Goal: Find contact information: Find contact information

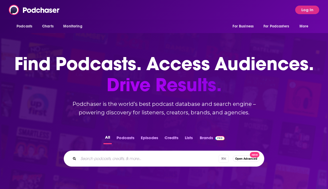
click at [150, 164] on div "⌘ K Open Advanced New" at bounding box center [164, 159] width 200 height 16
click at [145, 156] on input "Search podcasts, credits, & more..." at bounding box center [155, 158] width 154 height 9
paste input "https://podcasts.apple.com/us/podcast/workparty/id1404548949"
type input "https://podcasts.apple.com/us/podcast/workparty/id1404548949"
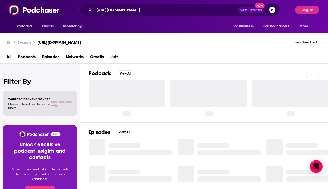
click at [319, 100] on div at bounding box center [290, 93] width 76 height 27
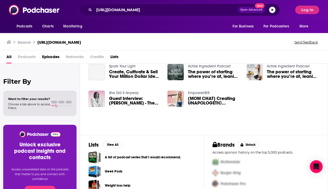
scroll to position [17, 0]
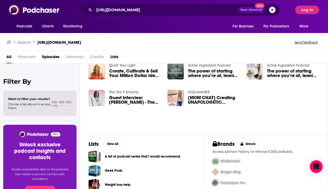
click at [20, 66] on div "Filter By Want to filter your results? Choose a tab above to access filters. Un…" at bounding box center [40, 158] width 80 height 189
click at [23, 56] on span "Podcasts" at bounding box center [27, 57] width 18 height 11
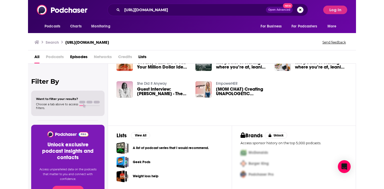
scroll to position [0, 0]
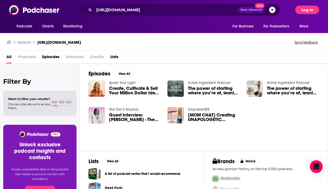
click at [306, 14] on button "Log In" at bounding box center [307, 10] width 24 height 9
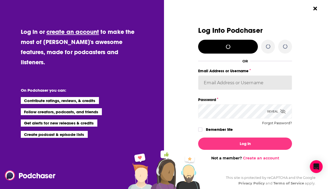
type input "AutumnKatie"
click at [225, 87] on input "AutumnKatie" at bounding box center [245, 82] width 94 height 14
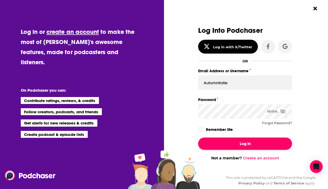
click at [232, 140] on button "Log In" at bounding box center [245, 143] width 94 height 12
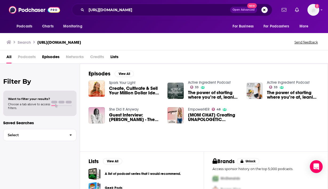
click at [119, 4] on div "https://podcasts.apple.com/us/podcast/workparty/id1404548949 Open Advanced New" at bounding box center [172, 10] width 200 height 12
click at [127, 11] on input "https://podcasts.apple.com/us/podcast/workparty/id1404548949" at bounding box center [158, 10] width 144 height 9
click at [317, 7] on icon "Add a profile image" at bounding box center [317, 6] width 4 height 4
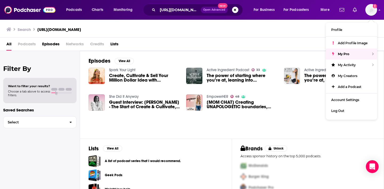
click at [51, 47] on span "Episodes" at bounding box center [50, 45] width 17 height 11
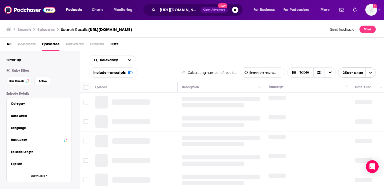
click at [22, 44] on span "Podcasts" at bounding box center [27, 45] width 18 height 11
click at [27, 44] on span "Podcasts" at bounding box center [27, 45] width 18 height 11
click at [30, 44] on span "Podcasts" at bounding box center [27, 45] width 18 height 11
click at [169, 14] on div "https://podcasts.apple.com/us/podcast/workparty/id1404548949 Open Advanced New" at bounding box center [193, 10] width 100 height 12
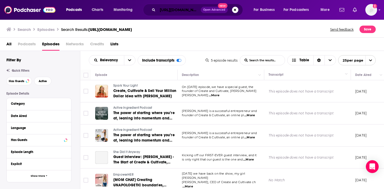
click at [165, 10] on input "https://podcasts.apple.com/us/podcast/workparty/id1404548949" at bounding box center [178, 10] width 43 height 9
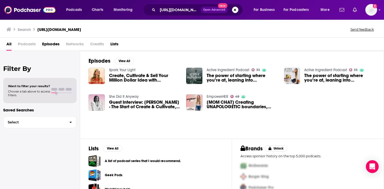
click at [26, 41] on span "Podcasts" at bounding box center [27, 45] width 18 height 11
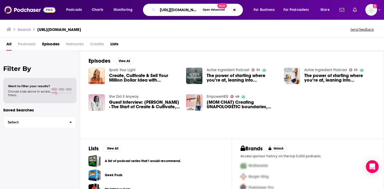
click at [180, 7] on input "https://podcasts.apple.com/us/podcast/workparty/id1404548949" at bounding box center [178, 10] width 43 height 9
click at [180, 8] on input "https://podcasts.apple.com/us/podcast/workparty/id1404548949" at bounding box center [178, 10] width 43 height 9
type input "workparty"
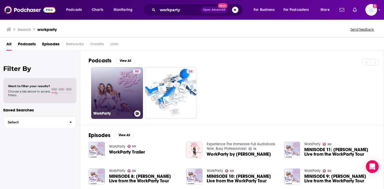
click at [131, 85] on link "50 WorkParty" at bounding box center [117, 93] width 52 height 52
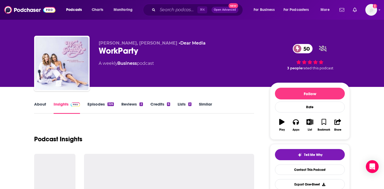
click at [104, 102] on link "Episodes 326" at bounding box center [100, 108] width 26 height 12
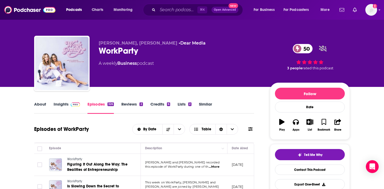
click at [58, 104] on link "Insights" at bounding box center [67, 108] width 26 height 12
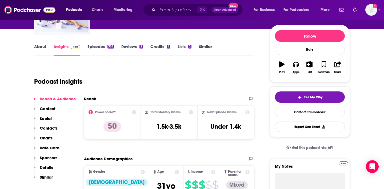
scroll to position [65, 0]
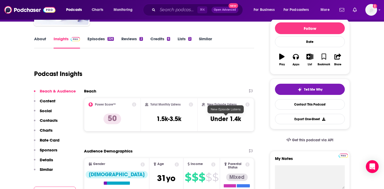
click at [227, 115] on h3 "Under 1.4k" at bounding box center [225, 119] width 31 height 8
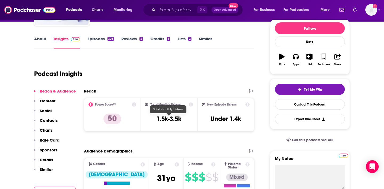
click at [159, 119] on h3 "1.5k-3.5k" at bounding box center [168, 119] width 25 height 8
copy div "1.5k-3.5k"
click at [166, 6] on input "Search podcasts, credits, & more..." at bounding box center [177, 10] width 40 height 9
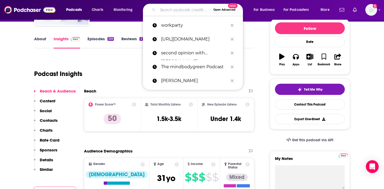
paste input "Wiser Than Me with [PERSON_NAME]"
type input "Wiser Than Me with [PERSON_NAME]"
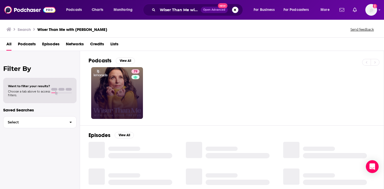
click at [126, 83] on div "Has guests" at bounding box center [135, 85] width 22 height 8
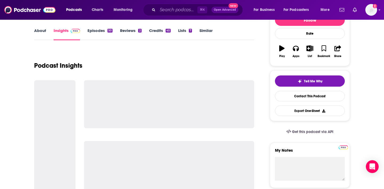
scroll to position [92, 0]
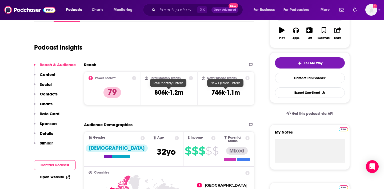
click at [176, 93] on h3 "806k-1.2m" at bounding box center [168, 92] width 29 height 8
copy div "806k-1.2m"
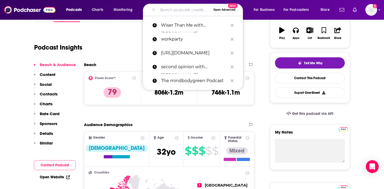
click at [170, 12] on input "Search podcasts, credits, & more..." at bounding box center [183, 10] width 53 height 9
paste input "The World's First Podcast"
type input "The World's First Podcast"
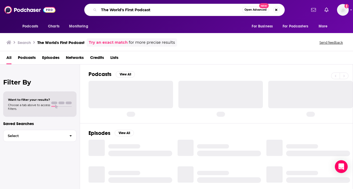
click at [178, 10] on input "The World's First Podcast" at bounding box center [170, 10] width 143 height 9
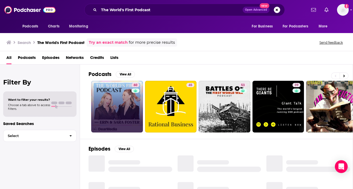
click at [134, 91] on icon at bounding box center [135, 90] width 4 height 3
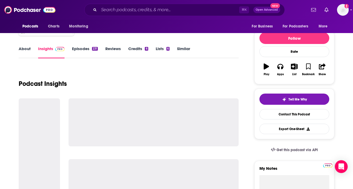
scroll to position [60, 0]
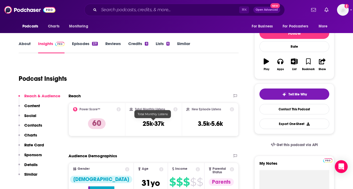
click at [152, 127] on h3 "25k-37k" at bounding box center [154, 124] width 22 height 8
copy div "25k-37k"
click at [139, 13] on input "Search podcasts, credits, & more..." at bounding box center [169, 10] width 140 height 9
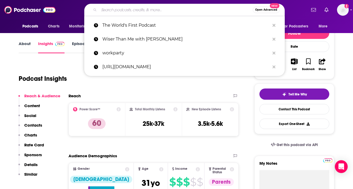
paste input "The Wellness Process"
type input "The Wellness Process"
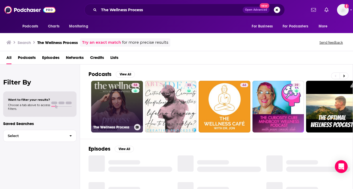
click at [123, 102] on link "58 The Wellness Process" at bounding box center [117, 107] width 52 height 52
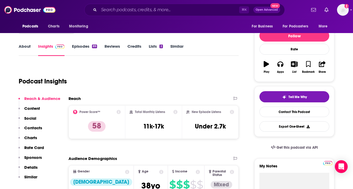
scroll to position [68, 0]
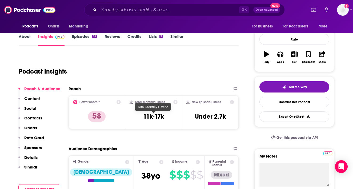
click at [144, 117] on h3 "11k-17k" at bounding box center [153, 116] width 21 height 8
copy div "11k-17k"
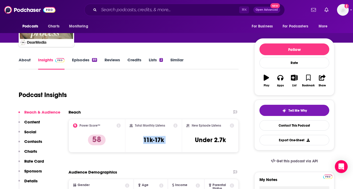
scroll to position [0, 0]
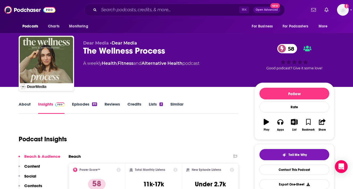
click at [163, 15] on div "⌘ K Open Advanced New" at bounding box center [184, 10] width 200 height 12
click at [156, 12] on input "Search podcasts, credits, & more..." at bounding box center [169, 10] width 140 height 9
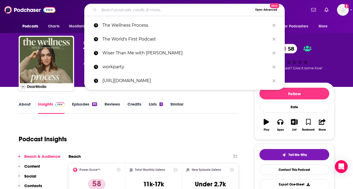
paste input "The Viall Files"
type input "The Viall Files"
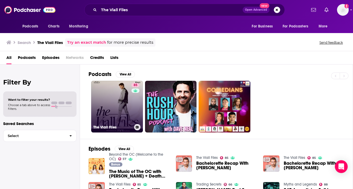
click at [120, 115] on link "85 The [PERSON_NAME] Files" at bounding box center [117, 107] width 52 height 52
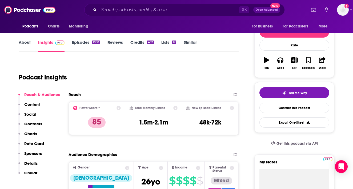
scroll to position [66, 0]
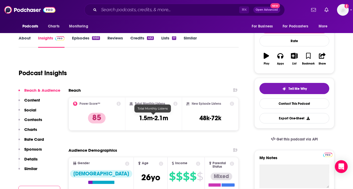
click at [160, 118] on h3 "1.5m-2.1m" at bounding box center [153, 118] width 29 height 8
copy div "1.5m-2.1m"
click at [156, 16] on div "Podcasts Charts Monitoring ⌘ K Open Advanced New For Business For Podcasters Mo…" at bounding box center [176, 10] width 353 height 20
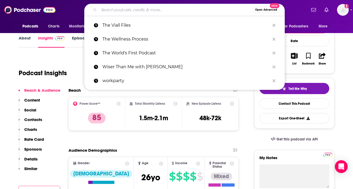
click at [149, 14] on input "Search podcasts, credits, & more..." at bounding box center [176, 10] width 154 height 9
paste input "Taste of [PERSON_NAME]"
type input "Taste of [PERSON_NAME]"
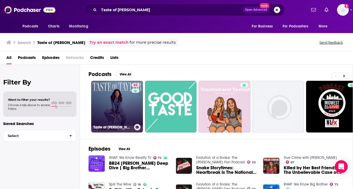
click at [132, 108] on div "63" at bounding box center [135, 103] width 9 height 41
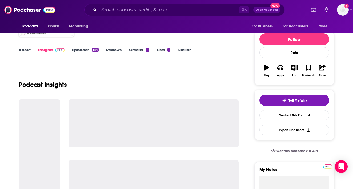
scroll to position [55, 0]
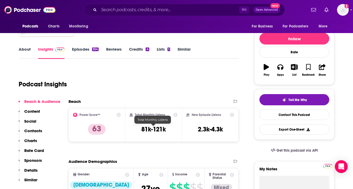
click at [151, 128] on h3 "81k-121k" at bounding box center [153, 129] width 25 height 8
copy div "81k-121k"
click at [170, 9] on input "Search podcasts, credits, & more..." at bounding box center [169, 10] width 140 height 9
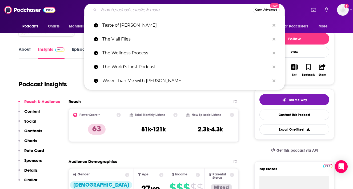
paste input "Couples Therapy"
type input "Couples Therapy"
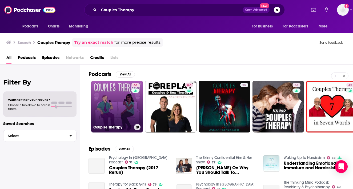
click at [115, 94] on link "66 Couples Therapy" at bounding box center [117, 107] width 52 height 52
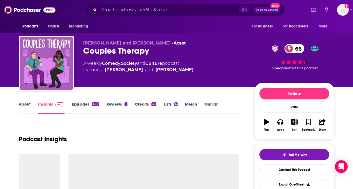
scroll to position [47, 0]
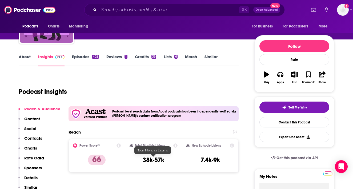
click at [152, 159] on h3 "38k-57k" at bounding box center [154, 160] width 22 height 8
copy div "38k-57k"
click at [161, 11] on input "Search podcasts, credits, & more..." at bounding box center [169, 10] width 140 height 9
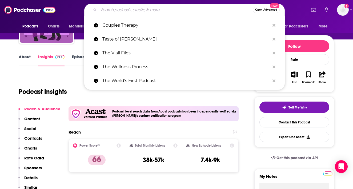
paste input "Calm Down with [PERSON_NAME] and [PERSON_NAME]"
type input "Calm Down with [PERSON_NAME] and [PERSON_NAME]"
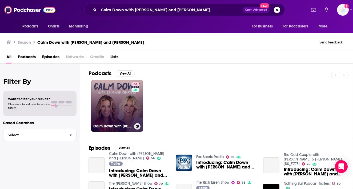
click at [105, 91] on link "64 Calm Down with Erin and Charissa" at bounding box center [117, 106] width 52 height 52
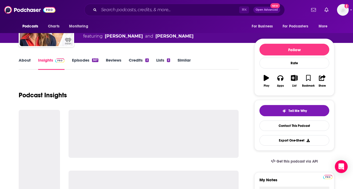
scroll to position [54, 0]
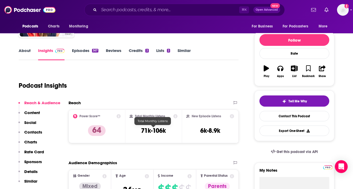
click at [148, 130] on h3 "71k-106k" at bounding box center [153, 131] width 25 height 8
copy div "71k-106k"
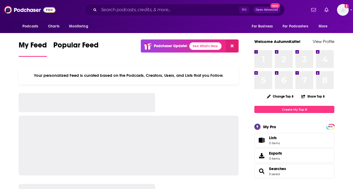
click at [112, 14] on div "⌘ K Open Advanced New" at bounding box center [184, 10] width 200 height 12
click at [106, 8] on input "Search podcasts, credits, & more..." at bounding box center [169, 10] width 140 height 9
paste input "Couples Therapy"
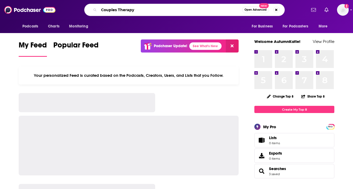
type input "Couples Therapy"
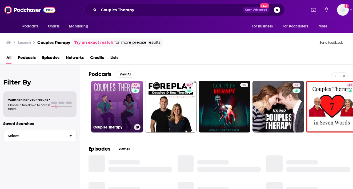
click at [114, 97] on link "66 Couples Therapy" at bounding box center [117, 107] width 52 height 52
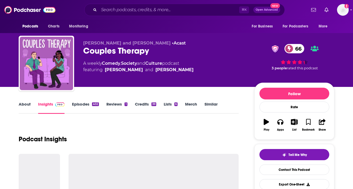
click at [29, 107] on link "About" at bounding box center [25, 108] width 12 height 12
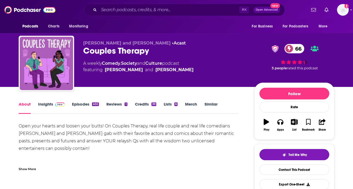
click at [74, 145] on div "Open your hearts and loosen your butts! On Couples Therapy, real life couple an…" at bounding box center [129, 144] width 220 height 45
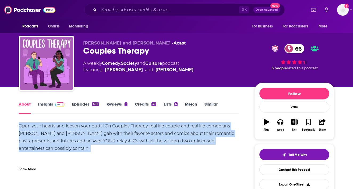
click at [74, 145] on div "Open your hearts and loosen your butts! On Couples Therapy, real life couple an…" at bounding box center [129, 144] width 220 height 45
click at [194, 105] on link "Merch" at bounding box center [191, 108] width 12 height 12
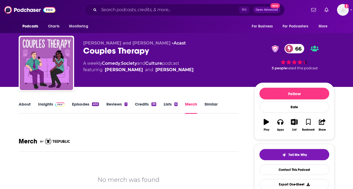
click at [161, 101] on div "About Insights Episodes 402 Reviews 1 Credits 39 Lists 6 Merch Similar" at bounding box center [129, 107] width 220 height 13
click at [141, 106] on link "Credits 39" at bounding box center [145, 108] width 21 height 12
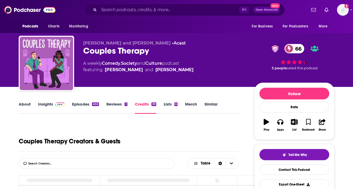
click at [113, 101] on div "About Insights Episodes 402 Reviews 1 Credits 39 Lists 6 Merch Similar" at bounding box center [129, 107] width 220 height 13
click at [75, 107] on link "Episodes 402" at bounding box center [85, 108] width 27 height 12
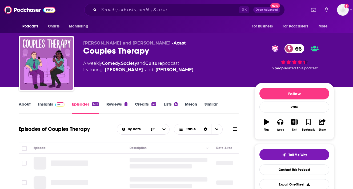
click at [117, 106] on link "Reviews 1" at bounding box center [116, 108] width 21 height 12
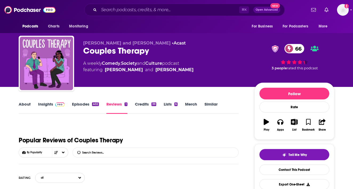
click at [56, 103] on img at bounding box center [59, 104] width 9 height 4
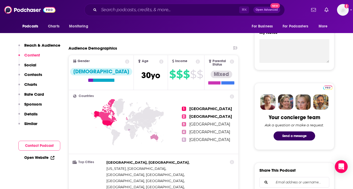
scroll to position [21, 0]
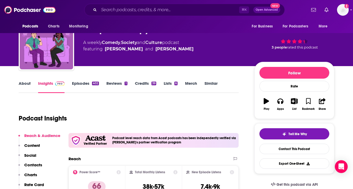
click at [36, 163] on p "Contacts" at bounding box center [33, 164] width 18 height 5
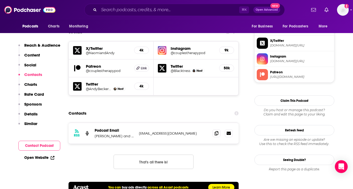
scroll to position [500, 0]
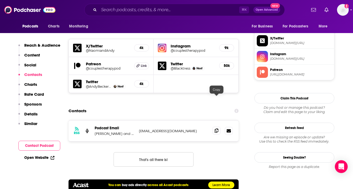
click at [217, 128] on icon at bounding box center [216, 130] width 4 height 4
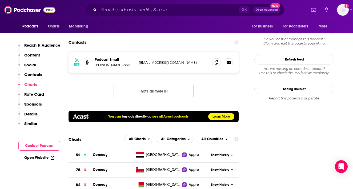
scroll to position [559, 0]
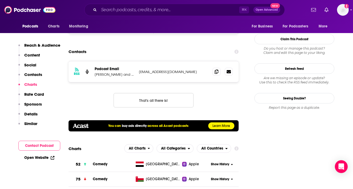
click at [145, 18] on div "Podcasts Charts Monitoring ⌘ K Open Advanced New For Business For Podcasters Mo…" at bounding box center [176, 10] width 353 height 20
click at [140, 13] on input "Search podcasts, credits, & more..." at bounding box center [169, 10] width 140 height 9
paste input "Taste of [PERSON_NAME]"
type input "Taste of [PERSON_NAME]"
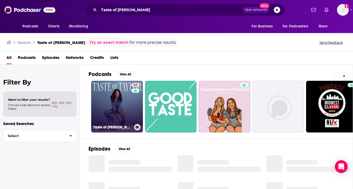
click at [114, 111] on link "63 Taste of [PERSON_NAME]" at bounding box center [117, 107] width 52 height 52
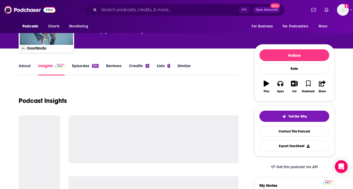
scroll to position [66, 0]
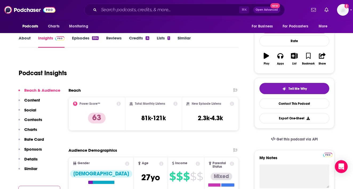
click at [21, 38] on link "About" at bounding box center [25, 41] width 12 height 12
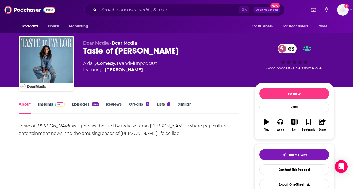
click at [48, 106] on link "Insights" at bounding box center [51, 108] width 26 height 12
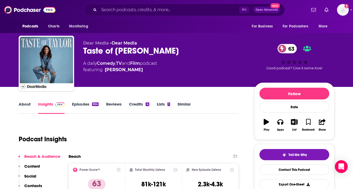
click at [39, 164] on p "Content" at bounding box center [32, 166] width 16 height 5
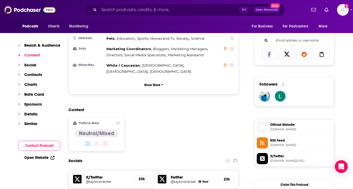
click at [31, 74] on p "Contacts" at bounding box center [33, 74] width 18 height 5
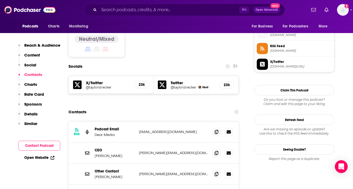
scroll to position [428, 0]
click at [217, 129] on icon at bounding box center [216, 131] width 4 height 4
click at [217, 171] on icon at bounding box center [216, 173] width 4 height 4
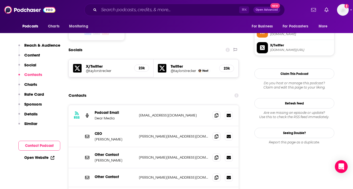
scroll to position [446, 0]
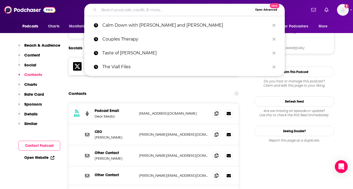
click at [166, 9] on input "Search podcasts, credits, & more..." at bounding box center [176, 10] width 154 height 9
paste input "The Viall Files"
type input "The Viall Files"
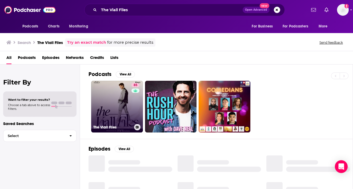
click at [125, 99] on link "85 The [PERSON_NAME] Files" at bounding box center [117, 107] width 52 height 52
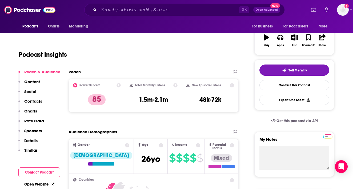
scroll to position [87, 0]
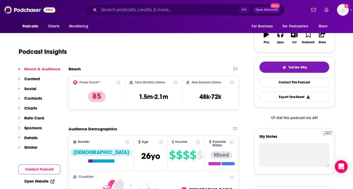
click at [32, 98] on p "Contacts" at bounding box center [33, 98] width 18 height 5
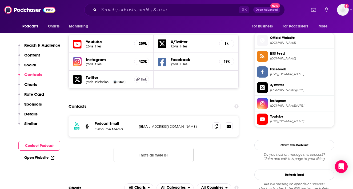
scroll to position [469, 0]
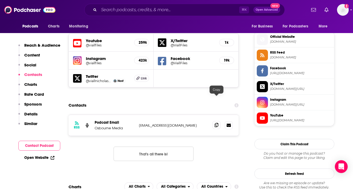
click at [216, 123] on icon at bounding box center [216, 125] width 4 height 4
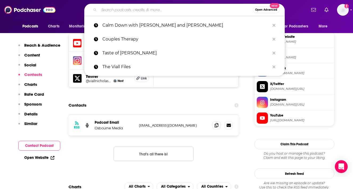
click at [169, 13] on input "Search podcasts, credits, & more..." at bounding box center [176, 10] width 154 height 9
paste input "The Wellness Process"
type input "The Wellness Process"
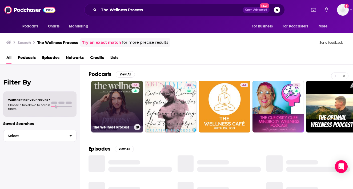
click at [112, 110] on link "58 The Wellness Process" at bounding box center [117, 107] width 52 height 52
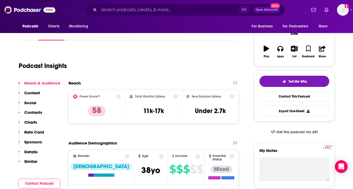
scroll to position [75, 0]
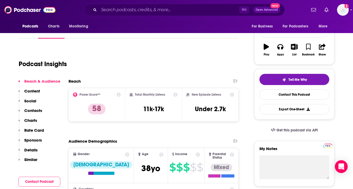
click at [31, 114] on button "Contacts" at bounding box center [30, 113] width 24 height 10
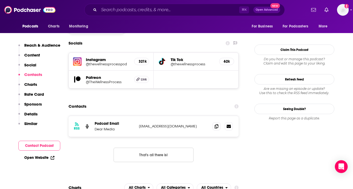
scroll to position [457, 0]
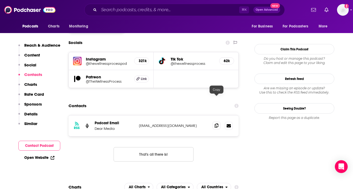
click at [217, 123] on icon at bounding box center [216, 125] width 4 height 4
click at [159, 7] on input "Search podcasts, credits, & more..." at bounding box center [169, 10] width 140 height 9
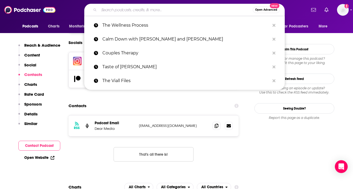
paste input "The World's First Podcast"
type input "The World's First Podcast"
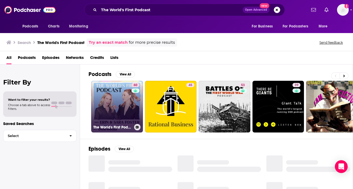
click at [122, 95] on link "60 The World's First Podcast with [PERSON_NAME] & [PERSON_NAME]" at bounding box center [117, 107] width 52 height 52
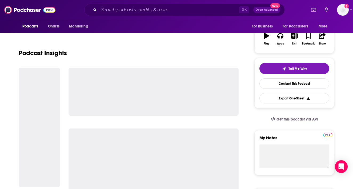
scroll to position [86, 0]
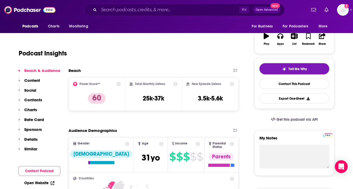
click at [36, 97] on p "Contacts" at bounding box center [33, 99] width 18 height 5
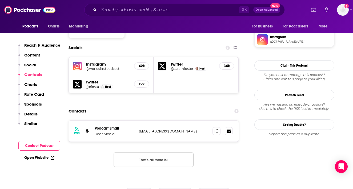
scroll to position [459, 0]
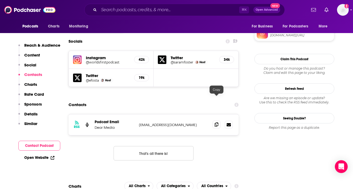
click at [217, 122] on icon at bounding box center [216, 124] width 4 height 4
click at [177, 13] on input "Search podcasts, credits, & more..." at bounding box center [169, 10] width 140 height 9
paste input "Wiser Than Me with [PERSON_NAME]"
type input "Wiser Than Me with [PERSON_NAME]"
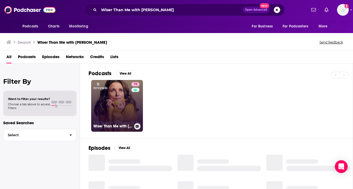
click at [120, 105] on link "79 Wiser Than Me with [PERSON_NAME]" at bounding box center [117, 106] width 52 height 52
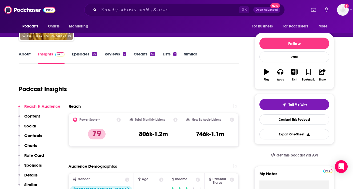
click at [34, 132] on button "Social" at bounding box center [27, 128] width 18 height 10
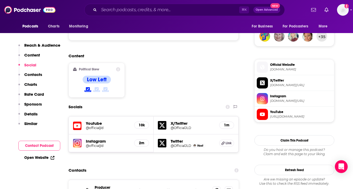
scroll to position [394, 0]
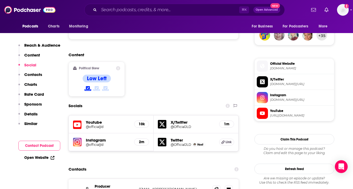
click at [37, 71] on div "Reach & Audience Content Social Contacts Charts Rate Card Sponsors Details Simi…" at bounding box center [39, 87] width 42 height 88
click at [38, 74] on p "Contacts" at bounding box center [33, 74] width 18 height 5
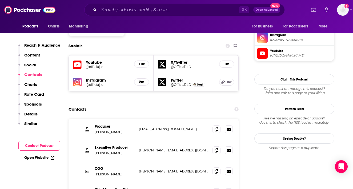
scroll to position [458, 0]
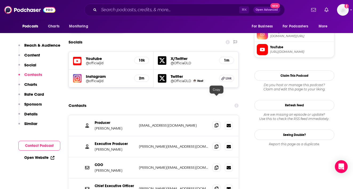
click at [218, 123] on icon at bounding box center [216, 125] width 4 height 4
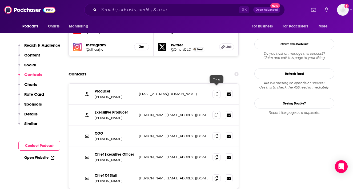
click at [217, 111] on span at bounding box center [216, 115] width 8 height 8
drag, startPoint x: 94, startPoint y: 88, endPoint x: 128, endPoint y: 88, distance: 34.6
click at [129, 105] on div "Executive Producer [PERSON_NAME] [PERSON_NAME][EMAIL_ADDRESS][DOMAIN_NAME] [PER…" at bounding box center [153, 115] width 170 height 21
click at [215, 174] on span at bounding box center [216, 178] width 8 height 8
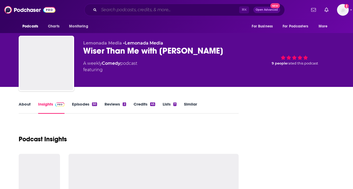
click at [146, 8] on input "Search podcasts, credits, & more..." at bounding box center [169, 10] width 140 height 9
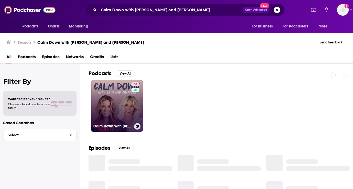
click at [128, 102] on link "64 Calm Down with [PERSON_NAME] and [PERSON_NAME]" at bounding box center [117, 106] width 52 height 52
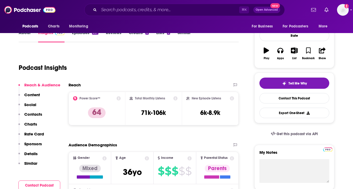
click at [29, 119] on button "Contacts" at bounding box center [30, 117] width 24 height 10
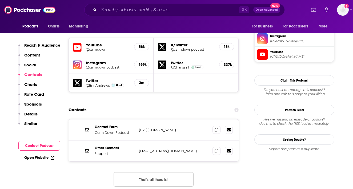
scroll to position [470, 0]
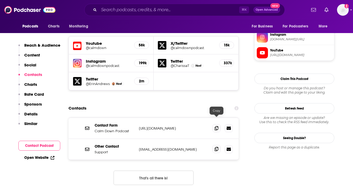
click at [216, 145] on span at bounding box center [216, 149] width 8 height 8
